Goal: Information Seeking & Learning: Find specific fact

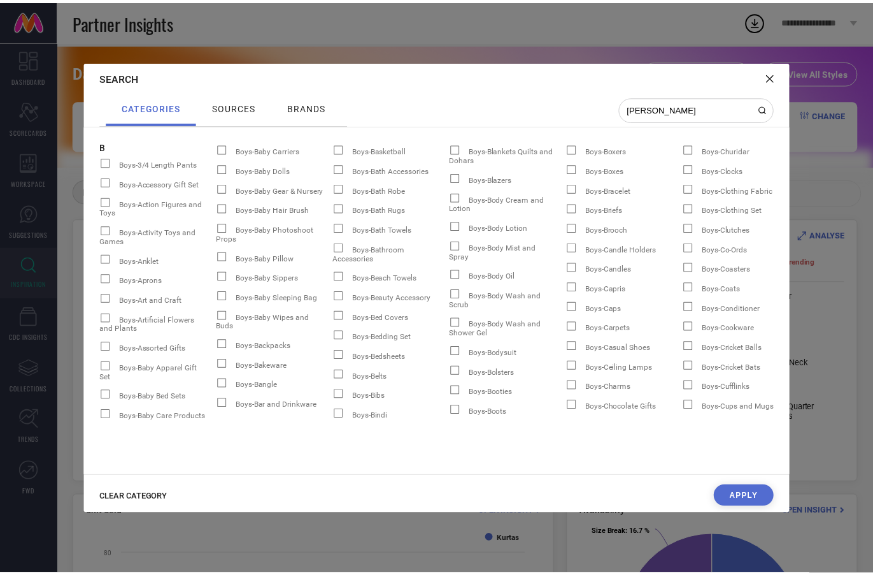
scroll to position [0, 24211]
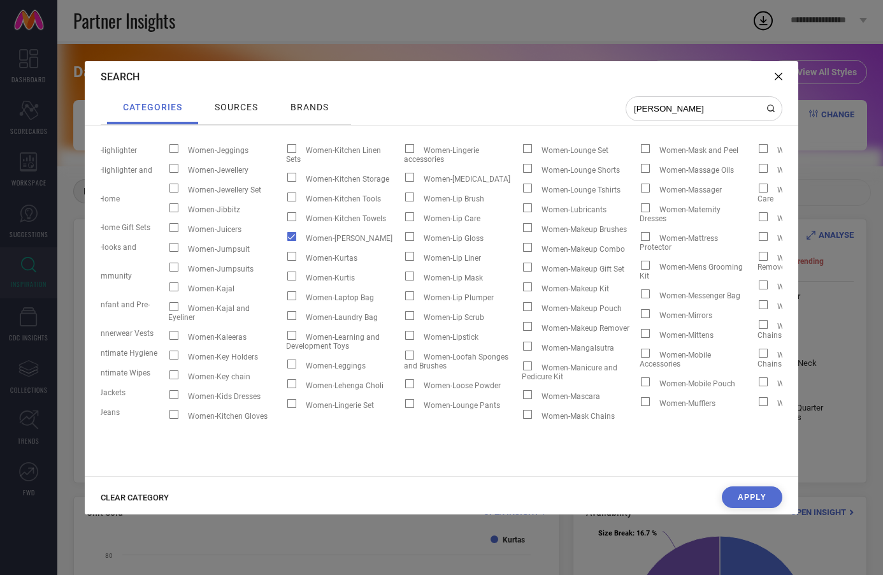
click at [738, 500] on button "Apply" at bounding box center [752, 497] width 61 height 22
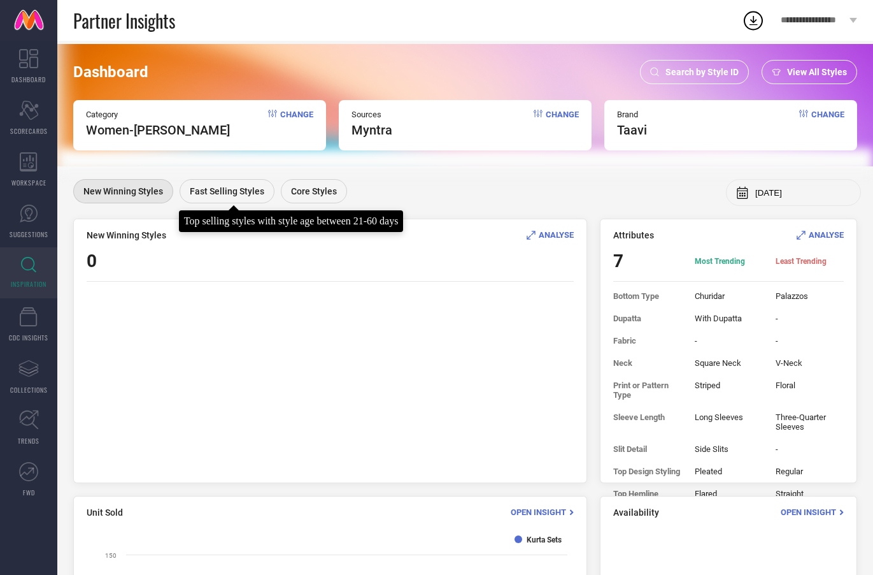
click at [231, 195] on span "Fast Selling Styles" at bounding box center [227, 191] width 75 height 10
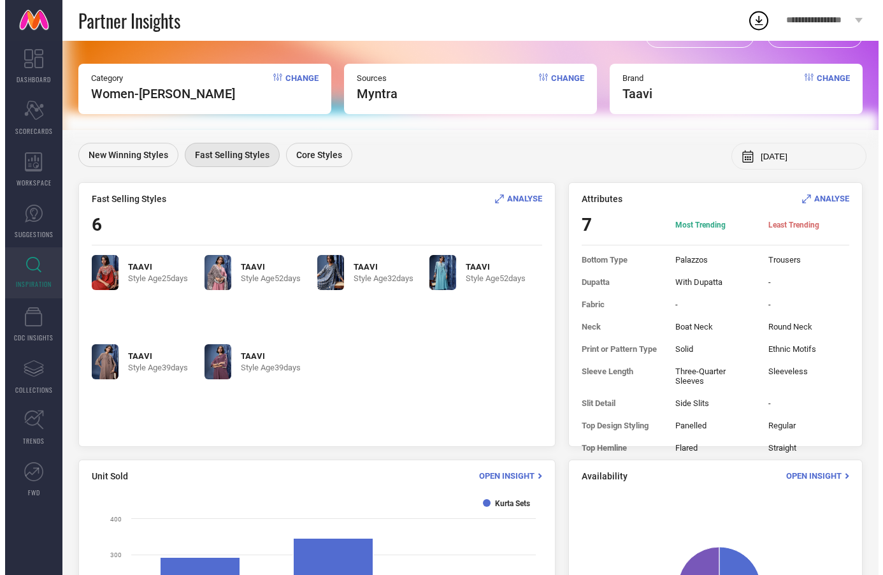
scroll to position [67, 0]
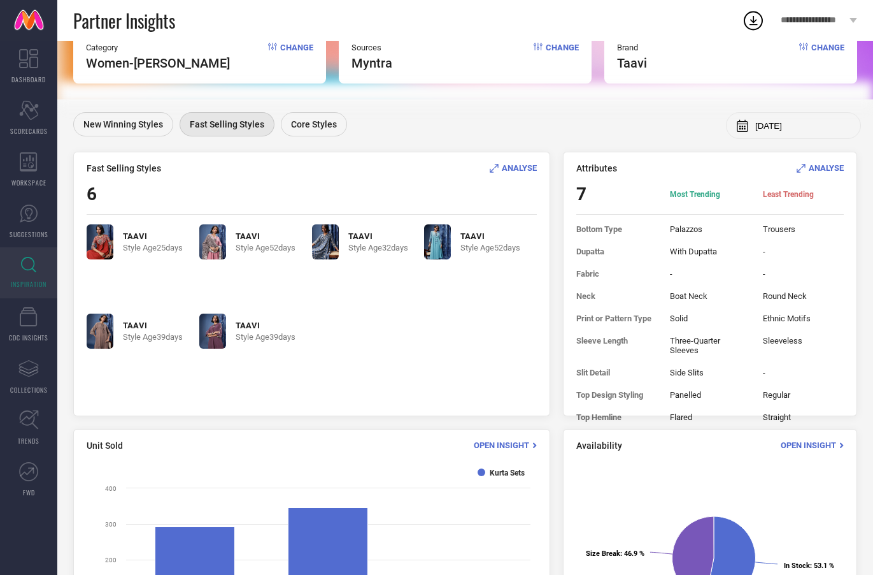
click at [517, 168] on span "ANALYSE" at bounding box center [519, 168] width 35 height 10
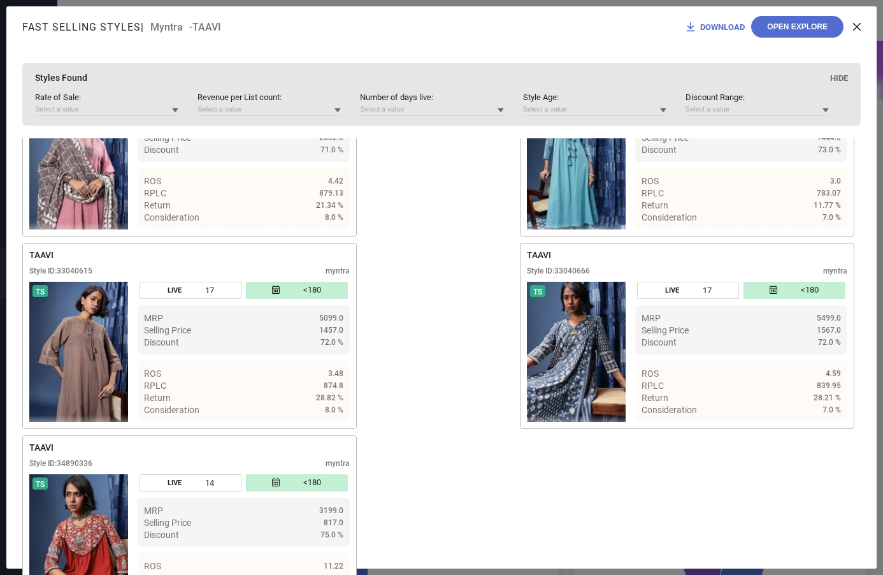
scroll to position [110, 0]
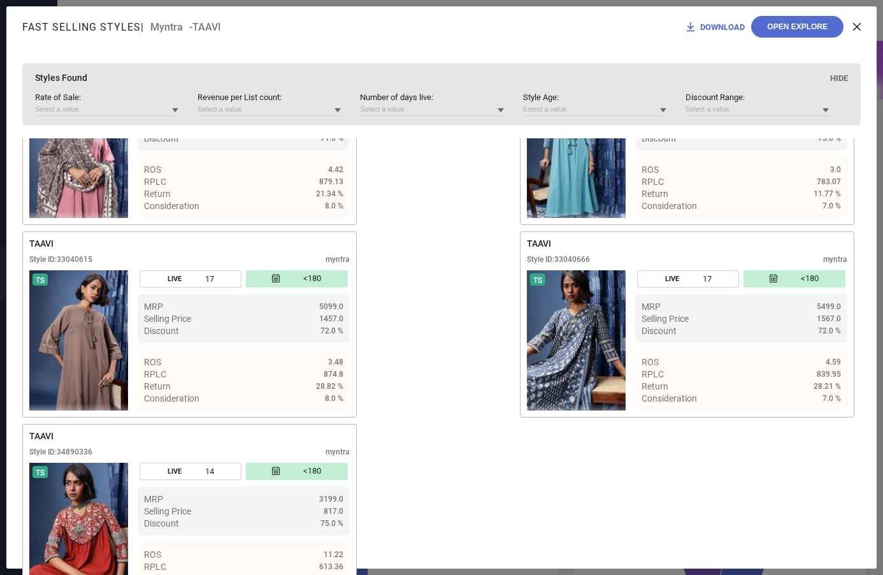
click at [89, 470] on img at bounding box center [78, 533] width 99 height 140
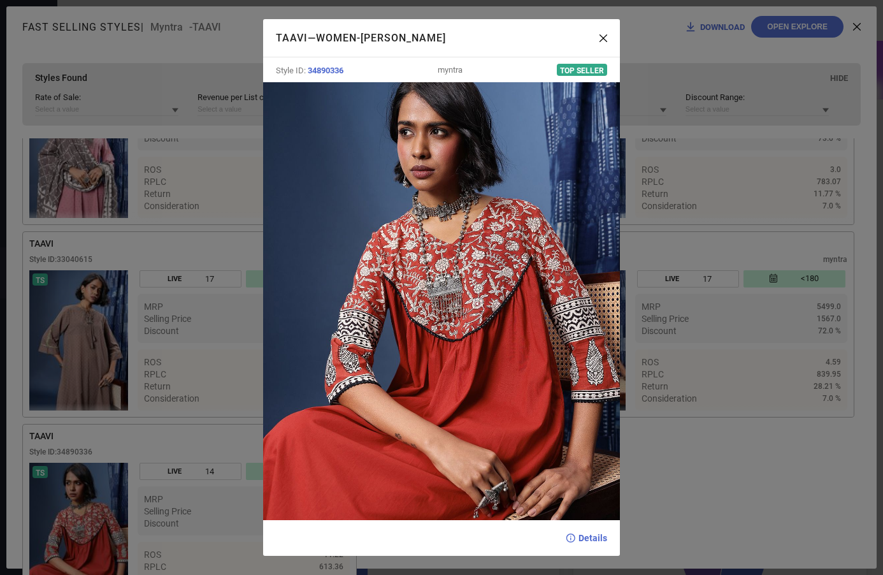
click at [701, 477] on div "TAAVI — Women-Kurta Sets Style ID: 34890336 myntra Top Seller Details" at bounding box center [441, 287] width 883 height 575
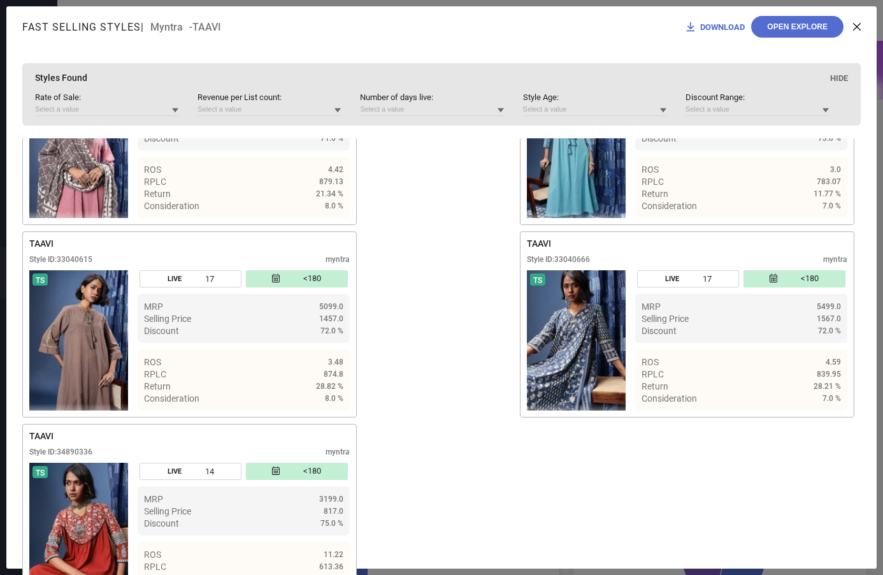
click at [76, 535] on img at bounding box center [78, 533] width 99 height 140
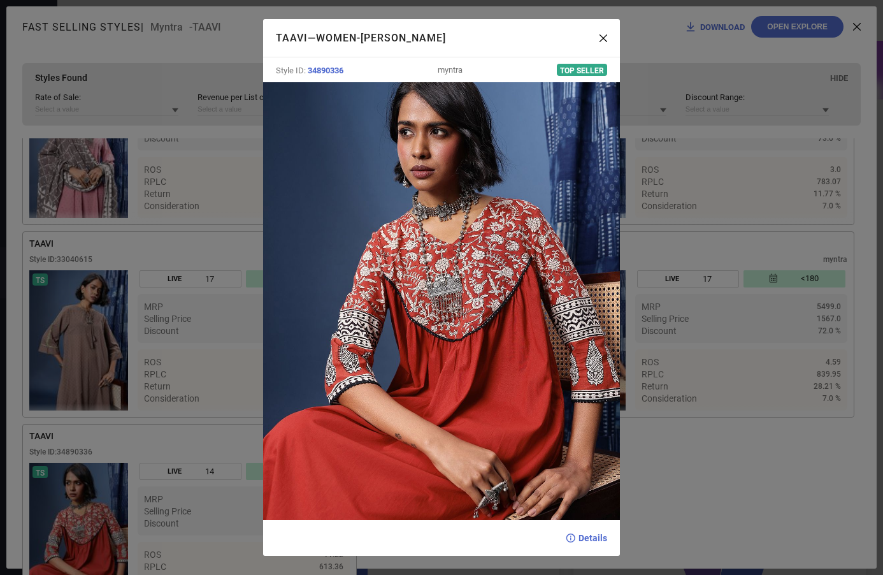
click at [691, 484] on div "TAAVI — Women-Kurta Sets Style ID: 34890336 myntra Top Seller Details" at bounding box center [441, 287] width 883 height 575
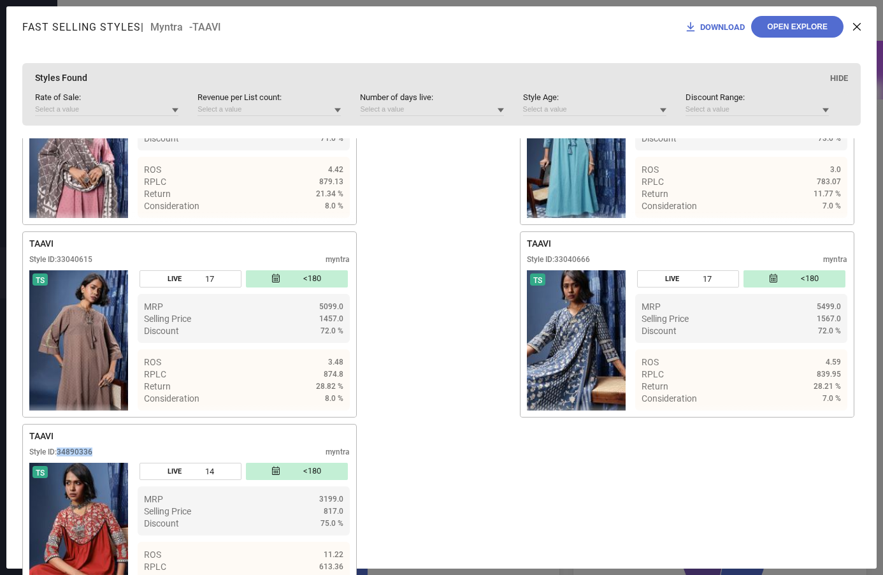
drag, startPoint x: 58, startPoint y: 440, endPoint x: 93, endPoint y: 440, distance: 35.0
click at [92, 447] on div "Style ID: 34890336" at bounding box center [60, 451] width 63 height 9
copy div "34890336"
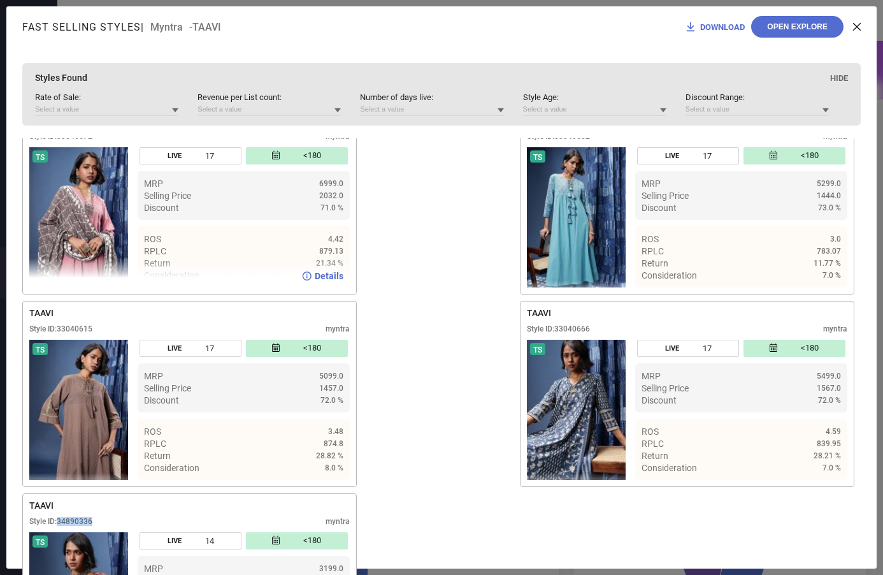
scroll to position [0, 0]
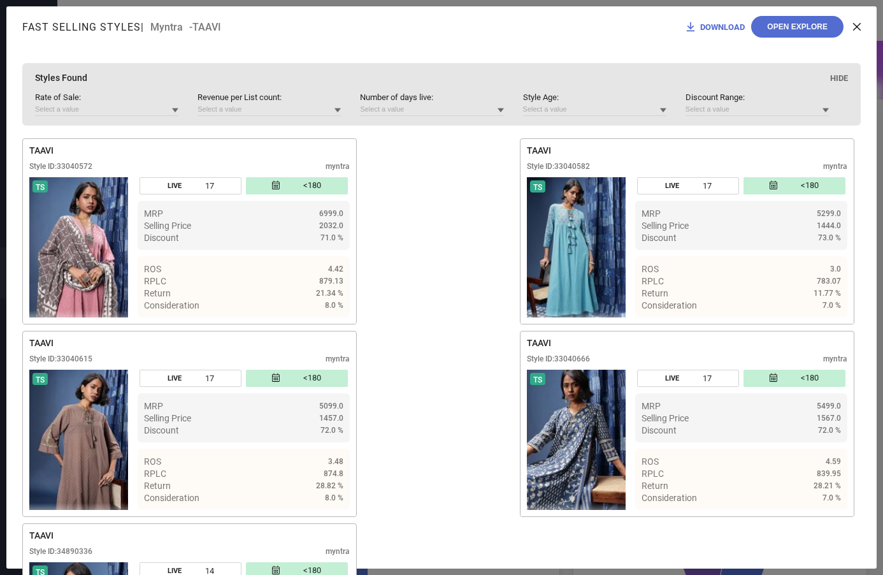
click at [856, 26] on icon at bounding box center [857, 27] width 8 height 8
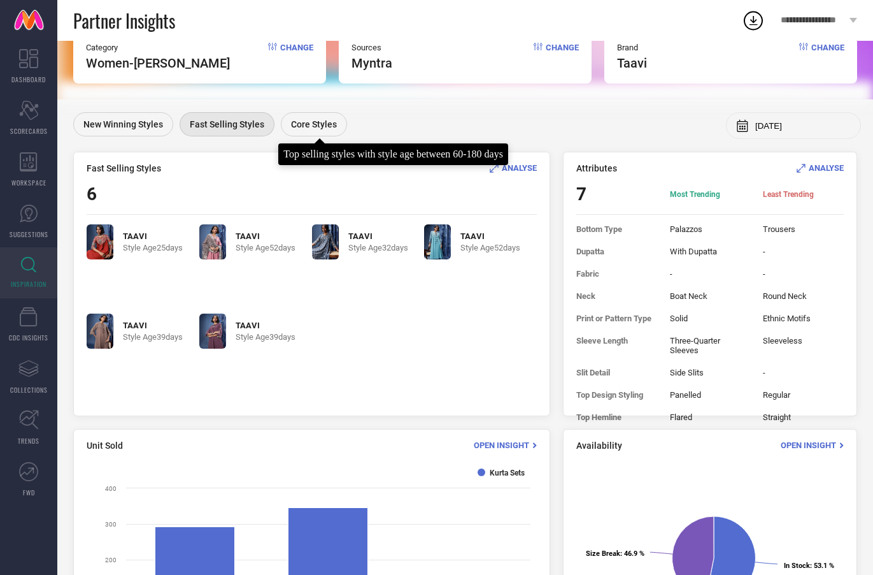
click at [315, 120] on span "Core Styles" at bounding box center [314, 124] width 46 height 10
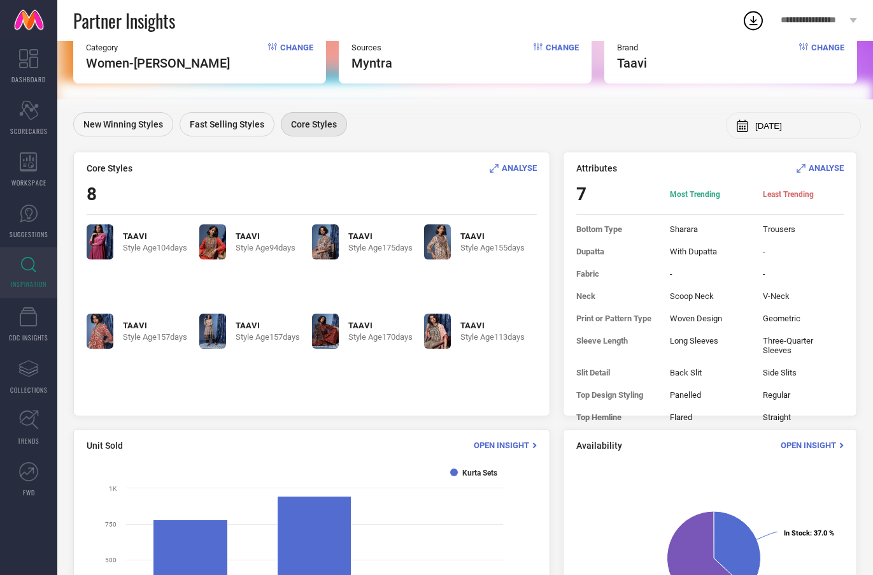
click at [518, 162] on div "ANALYSE" at bounding box center [513, 168] width 47 height 12
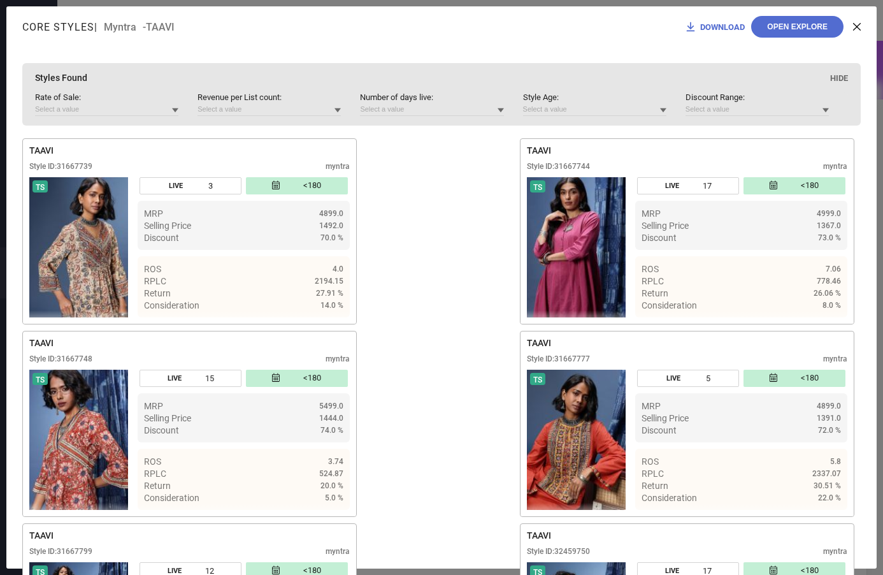
click at [854, 27] on icon at bounding box center [857, 27] width 8 height 8
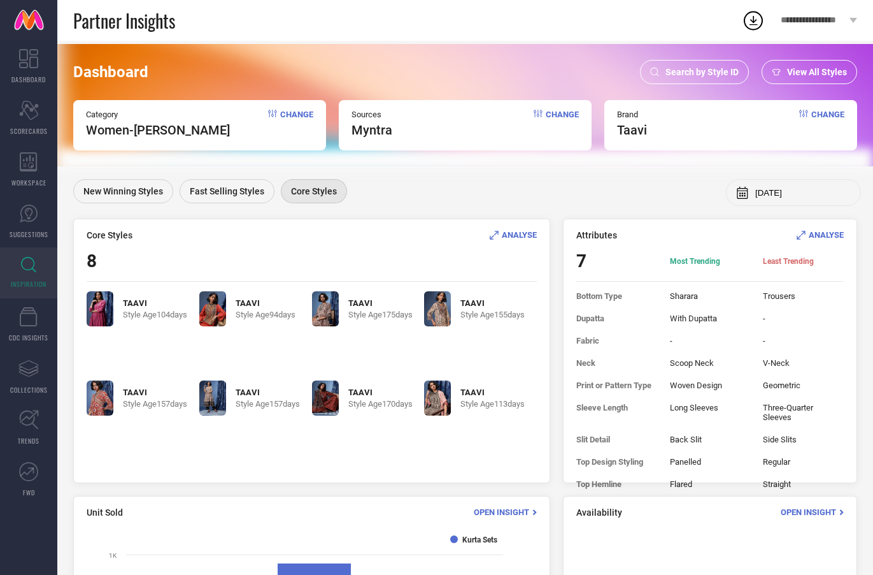
click at [296, 111] on span "Change" at bounding box center [296, 124] width 33 height 28
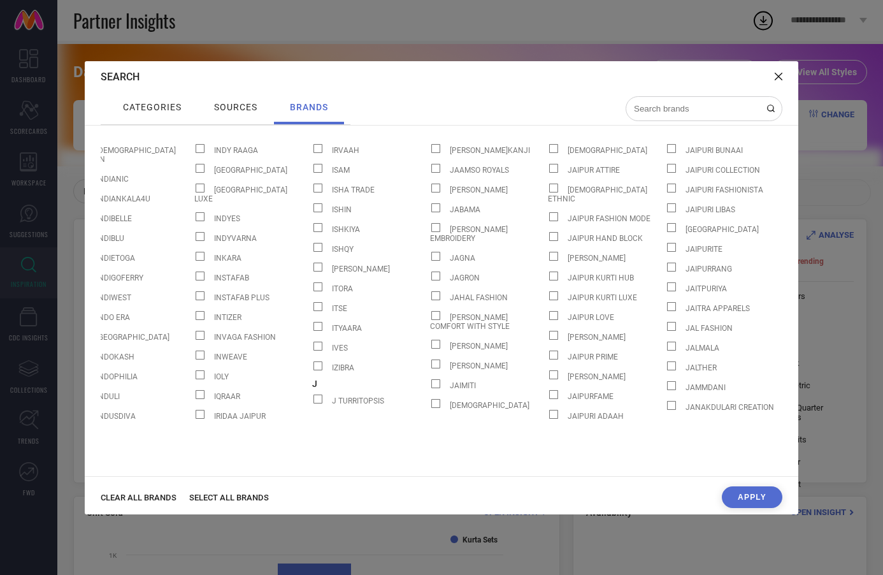
scroll to position [0, 8563]
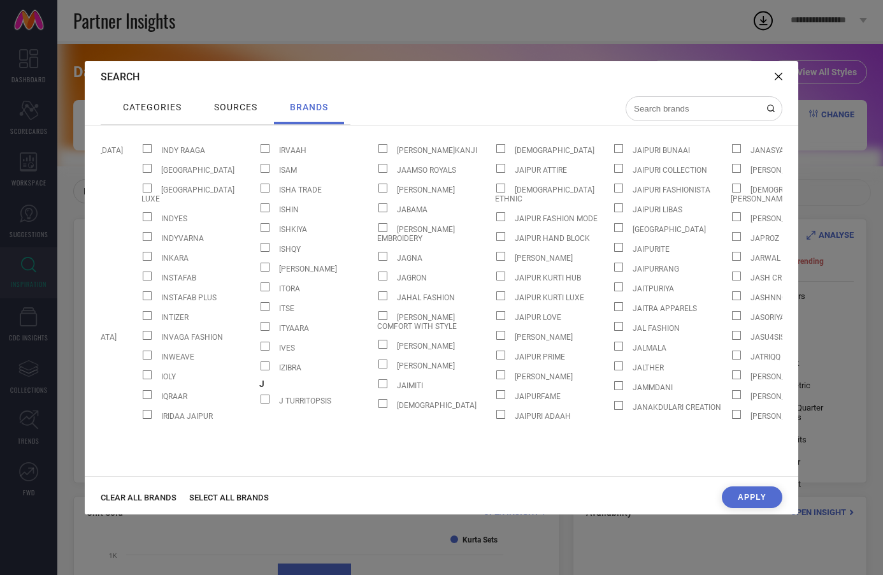
click at [680, 117] on div at bounding box center [704, 108] width 157 height 25
click at [694, 107] on input at bounding box center [696, 108] width 127 height 11
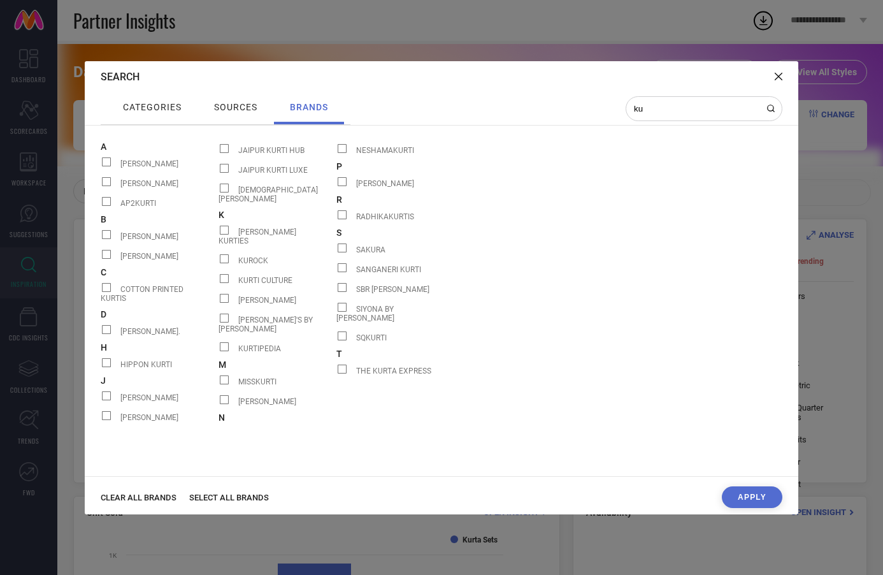
type input "k"
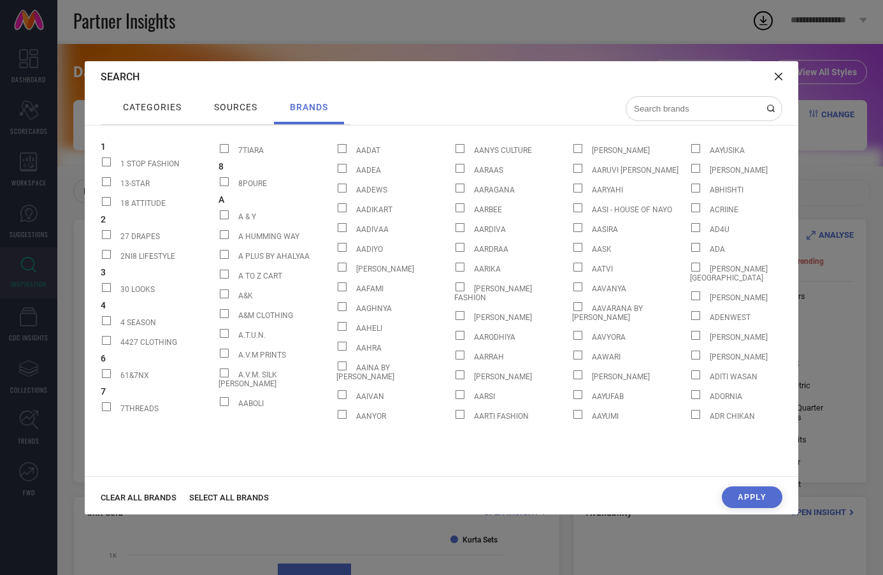
click at [238, 105] on span "sources" at bounding box center [235, 107] width 43 height 10
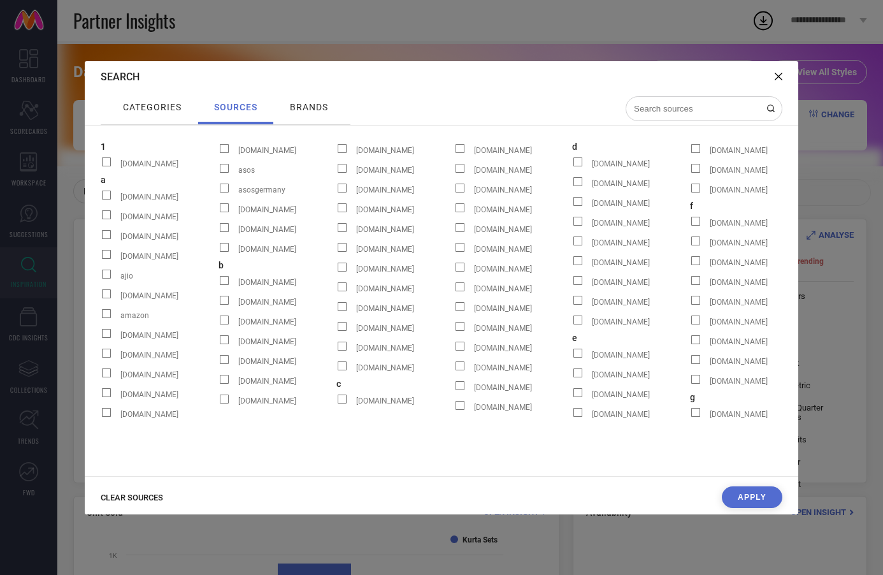
click at [136, 102] on span "categories" at bounding box center [152, 107] width 59 height 10
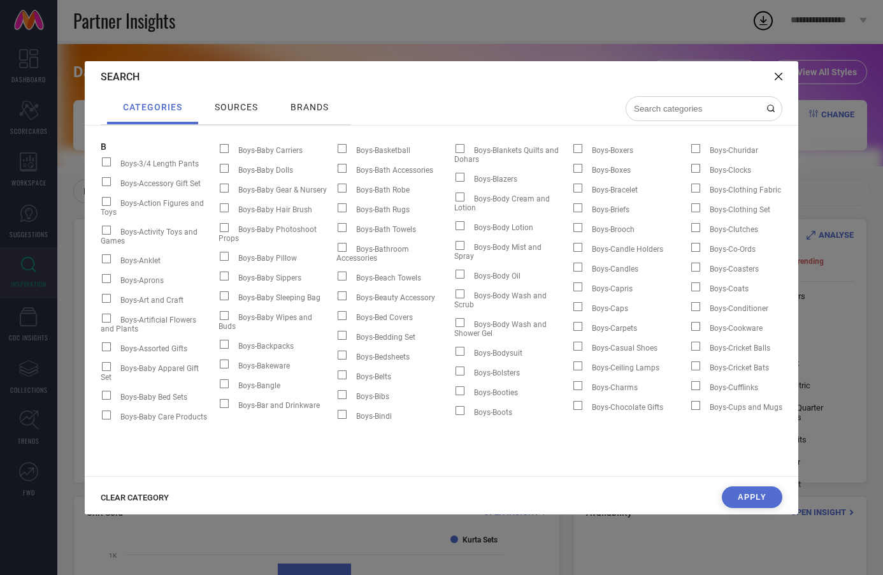
click at [720, 109] on input at bounding box center [696, 108] width 127 height 11
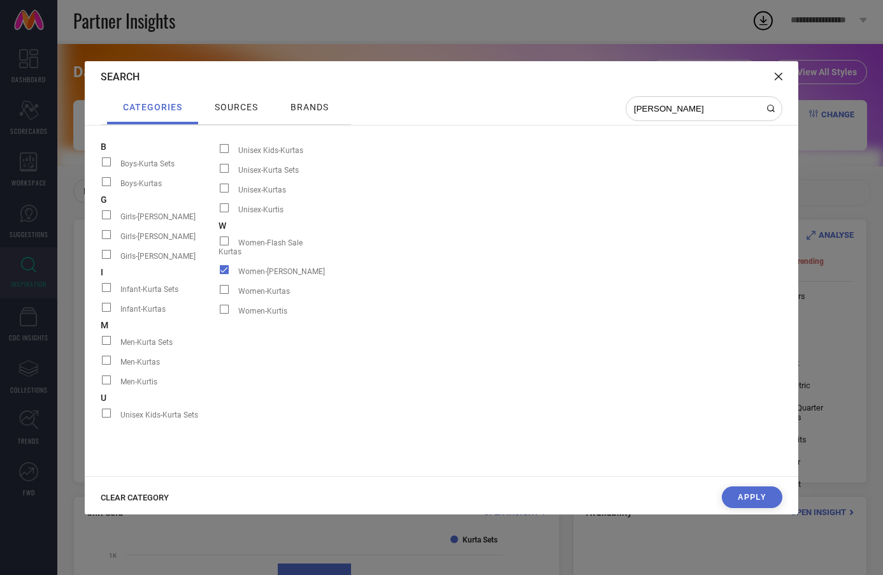
type input "kurt"
click at [225, 285] on span at bounding box center [224, 289] width 9 height 9
click at [219, 294] on input "Women-Kurtas" at bounding box center [219, 294] width 0 height 0
click at [224, 265] on span at bounding box center [224, 269] width 9 height 9
click at [219, 274] on input "Women-Kurta Sets" at bounding box center [219, 274] width 0 height 0
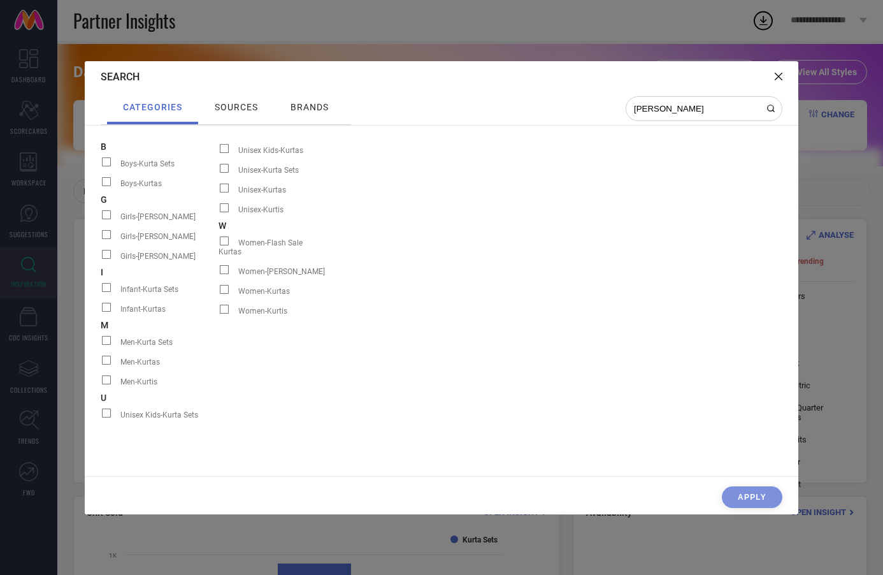
click at [226, 285] on span at bounding box center [224, 289] width 9 height 9
click at [219, 294] on input "Women-Kurtas" at bounding box center [219, 294] width 0 height 0
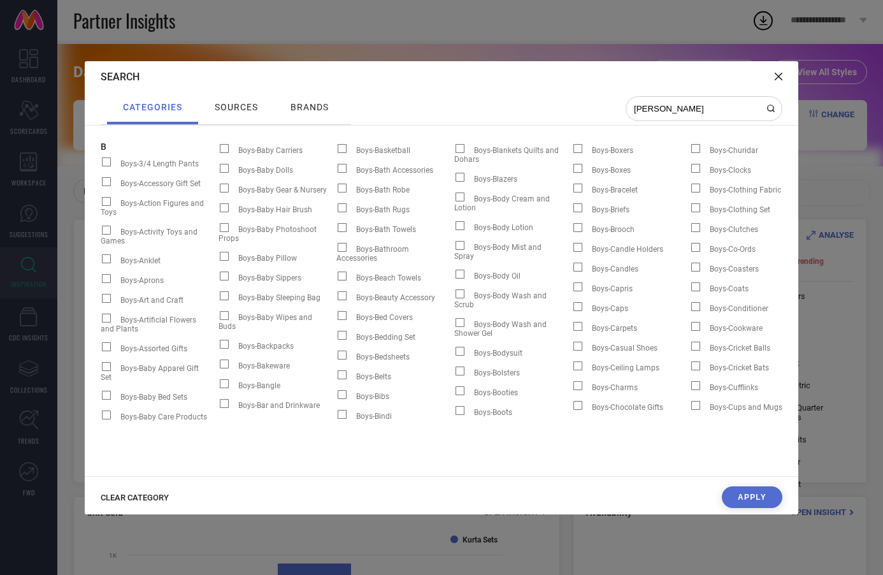
click at [755, 496] on button "Apply" at bounding box center [752, 497] width 61 height 22
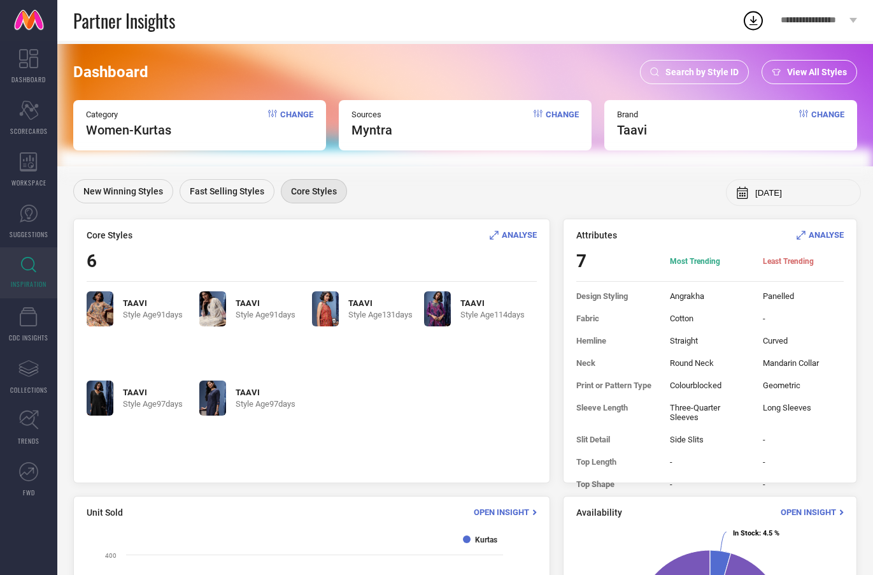
click at [519, 236] on span "ANALYSE" at bounding box center [519, 235] width 35 height 10
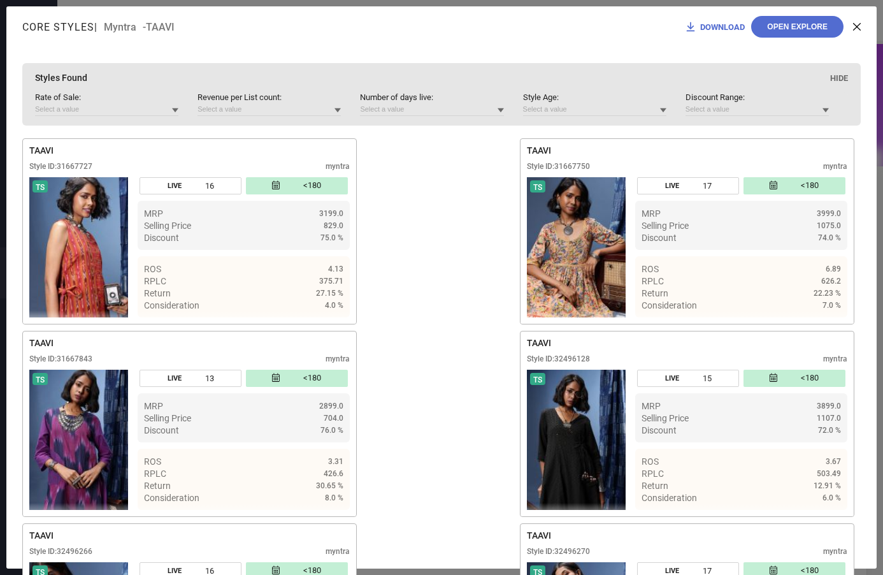
click at [853, 27] on icon at bounding box center [857, 27] width 8 height 8
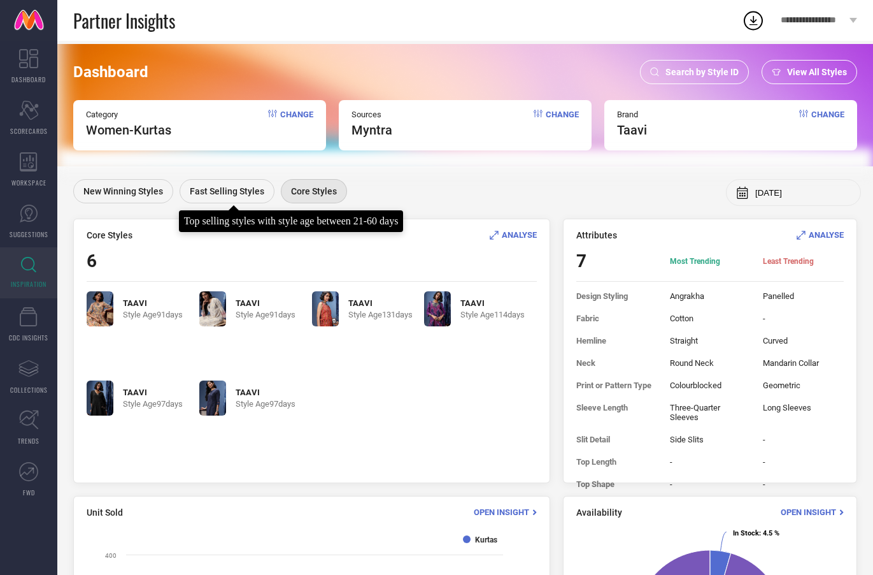
click at [254, 187] on span "Fast Selling Styles" at bounding box center [227, 191] width 75 height 10
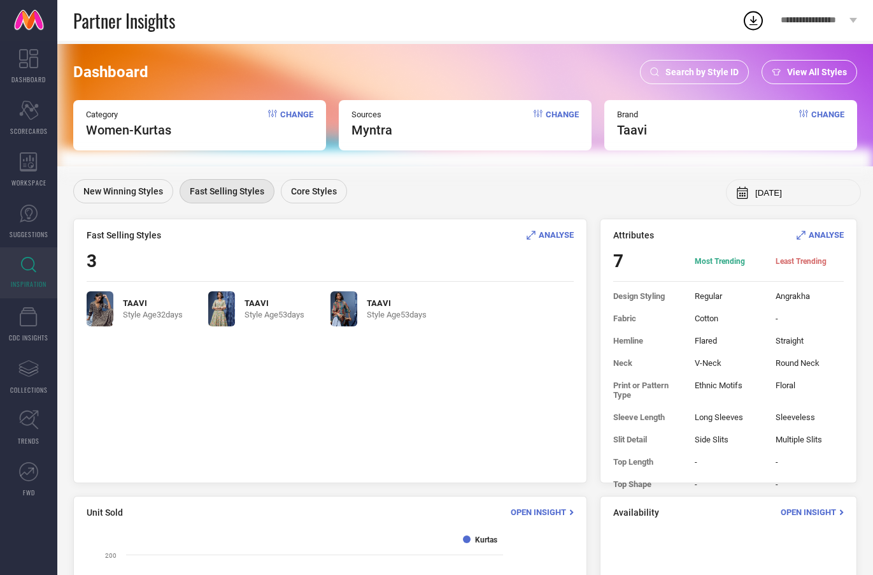
click at [559, 234] on span "ANALYSE" at bounding box center [556, 235] width 35 height 10
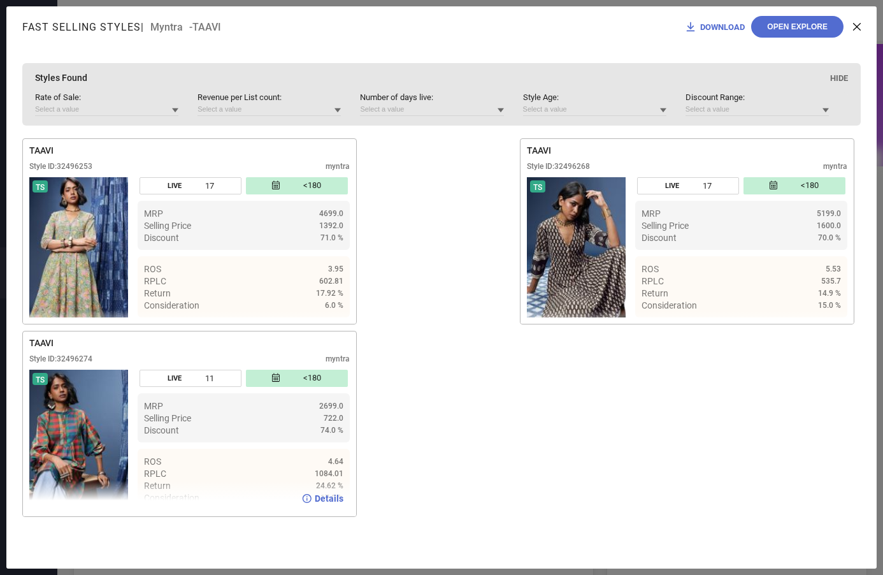
click at [82, 440] on img at bounding box center [78, 439] width 99 height 140
click at [420, 450] on div "TAAVI Style ID: 32496253 myntra TS LIVE 17 <180 MRP 4699.0 Selling Price 1392.0…" at bounding box center [441, 330] width 838 height 385
click at [111, 441] on img at bounding box center [78, 439] width 99 height 140
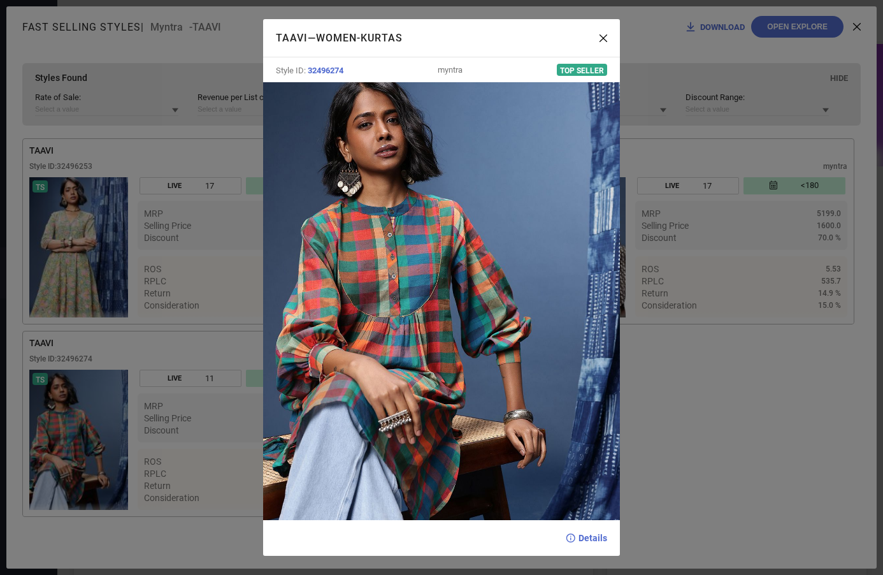
click at [698, 440] on div "TAAVI — Women-Kurtas Style ID: 32496274 myntra Top Seller Details" at bounding box center [441, 287] width 883 height 575
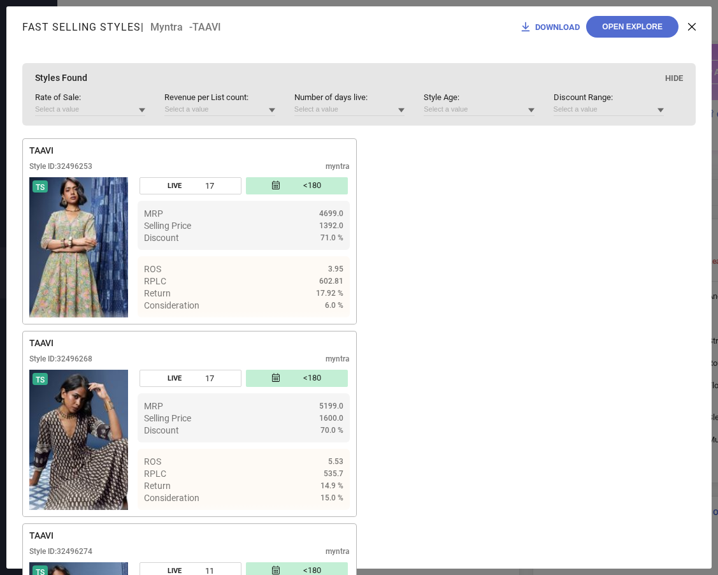
click at [687, 29] on div "DOWNLOAD Open Explore" at bounding box center [607, 27] width 176 height 22
click at [692, 27] on icon at bounding box center [692, 27] width 8 height 8
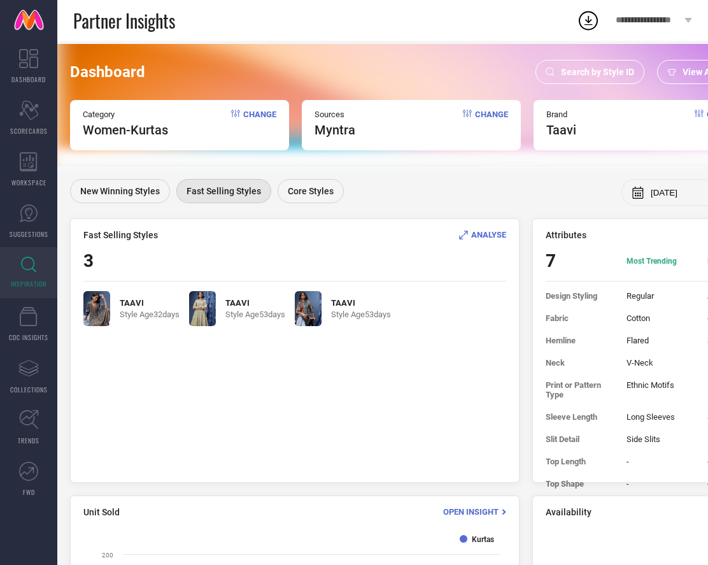
click at [603, 73] on span "Search by Style ID" at bounding box center [597, 72] width 73 height 10
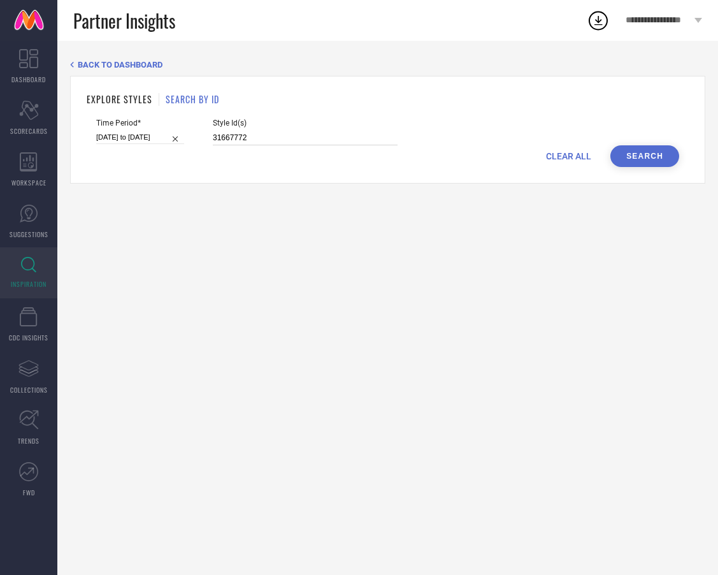
drag, startPoint x: 341, startPoint y: 139, endPoint x: 126, endPoint y: 136, distance: 214.7
click at [126, 136] on div "Time Period* 01-08-2025 to 31-08-2025 Style Id(s) 31667772" at bounding box center [387, 131] width 583 height 27
paste input "33040653"
type input "33040653"
click at [655, 157] on button "Search" at bounding box center [644, 156] width 69 height 22
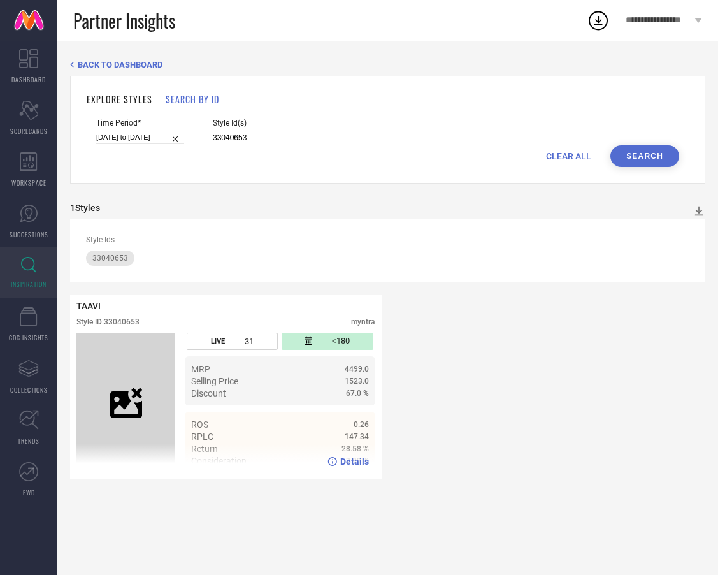
click at [353, 463] on span "Details" at bounding box center [354, 461] width 29 height 10
